Goal: Task Accomplishment & Management: Use online tool/utility

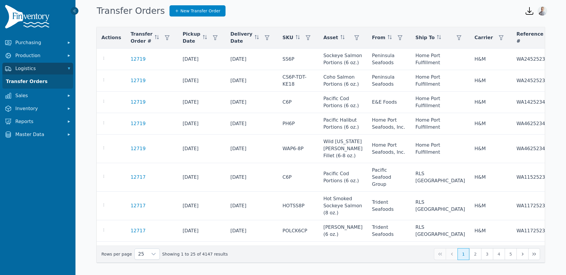
click at [23, 21] on img at bounding box center [28, 18] width 47 height 26
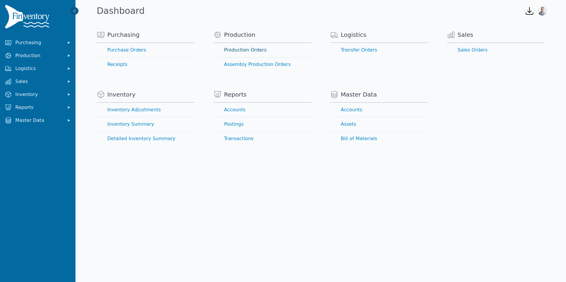
click at [235, 50] on link "Production Orders" at bounding box center [262, 50] width 98 height 14
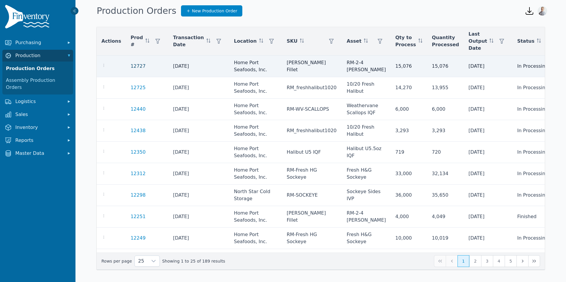
click at [135, 67] on link "12727" at bounding box center [137, 66] width 15 height 6
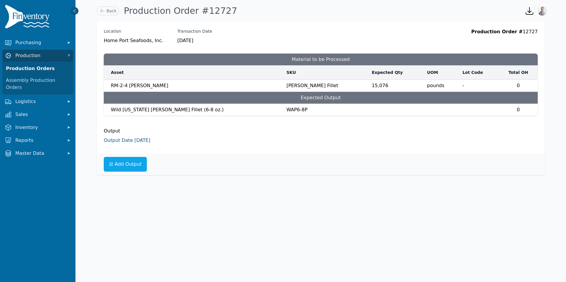
click at [128, 142] on link "Output Date [DATE]" at bounding box center [127, 141] width 47 height 6
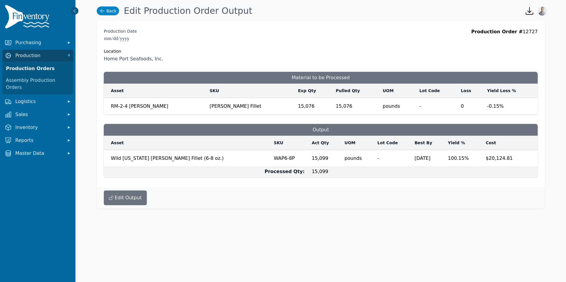
click at [107, 11] on link "Back" at bounding box center [108, 10] width 22 height 9
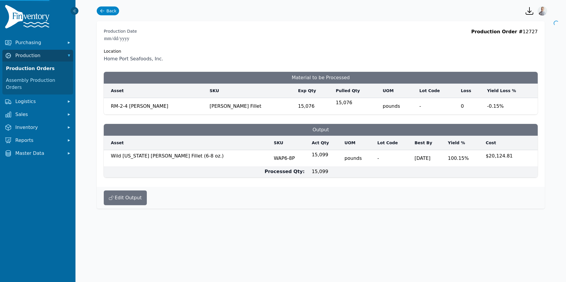
click at [107, 11] on link "Back" at bounding box center [108, 10] width 22 height 9
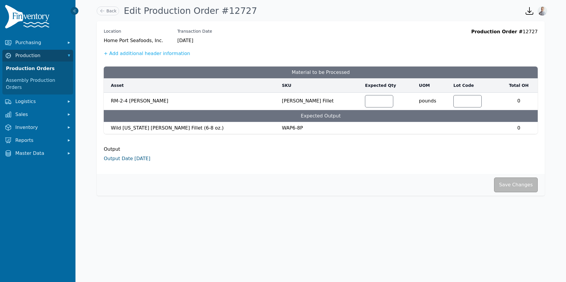
click at [123, 157] on link "Output Date [DATE]" at bounding box center [127, 159] width 47 height 6
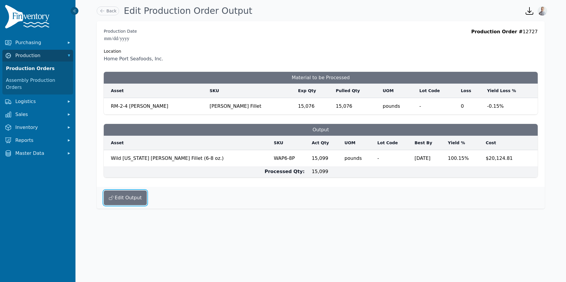
click at [125, 193] on button "Edit Output" at bounding box center [125, 198] width 43 height 15
